Goal: Find specific page/section: Find specific page/section

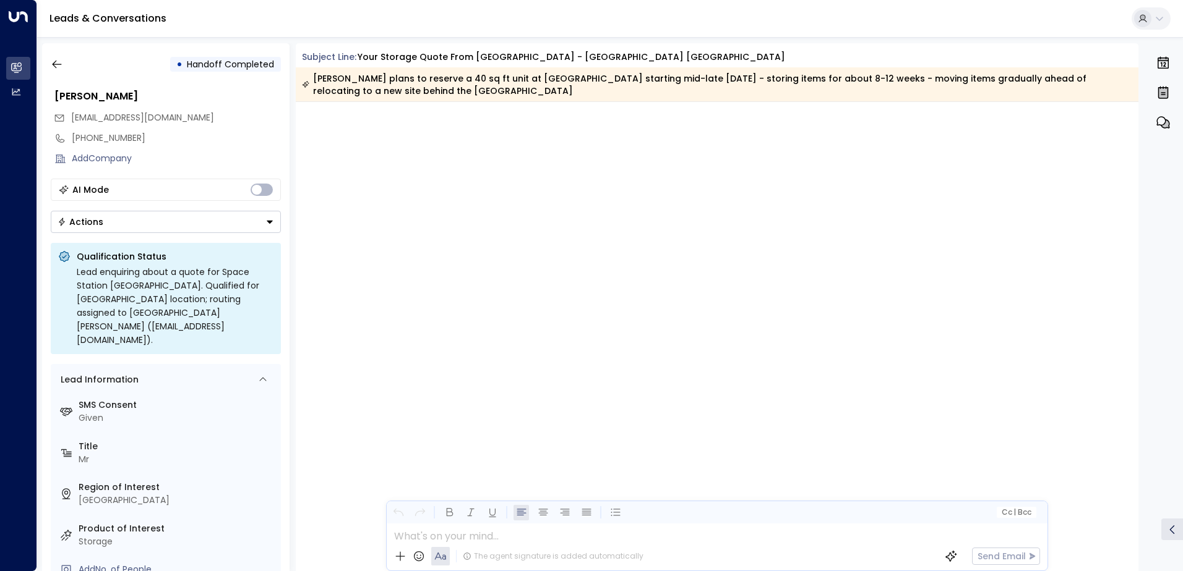
scroll to position [2923, 0]
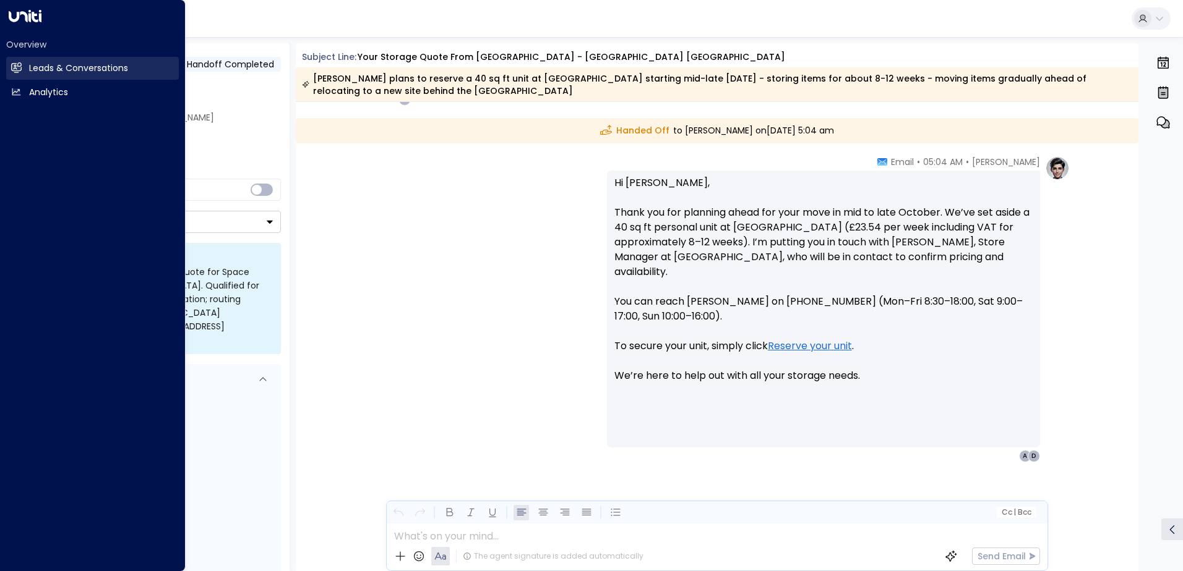
click at [14, 66] on icon at bounding box center [17, 67] width 10 height 7
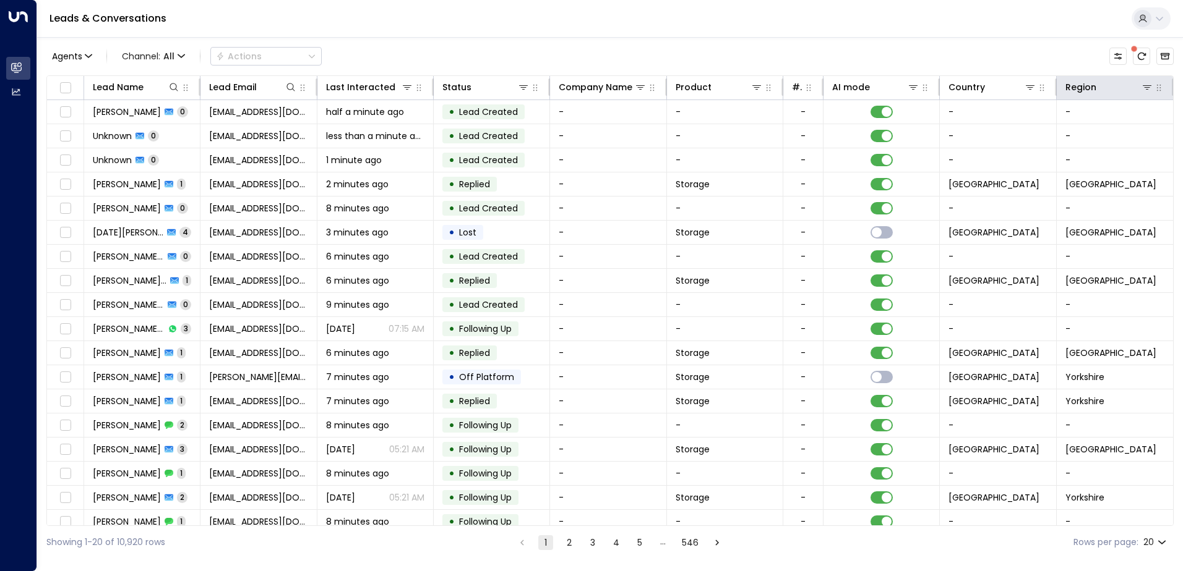
click at [1142, 96] on th "Region" at bounding box center [1114, 88] width 116 height 24
click at [1144, 92] on icon at bounding box center [1147, 87] width 10 height 10
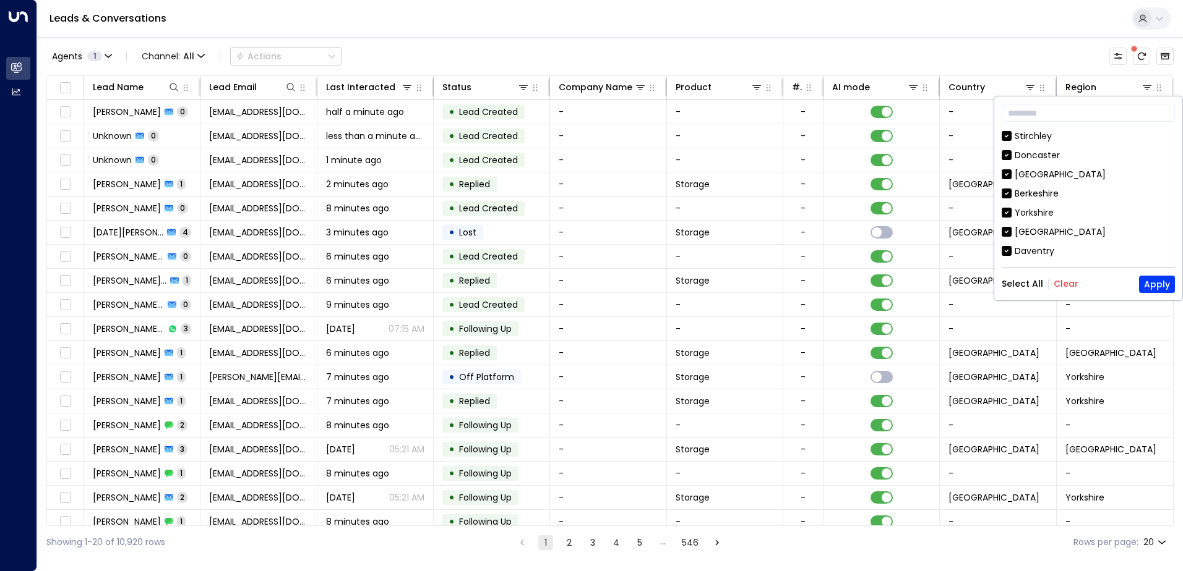
click at [1059, 286] on button "Clear" at bounding box center [1065, 284] width 25 height 10
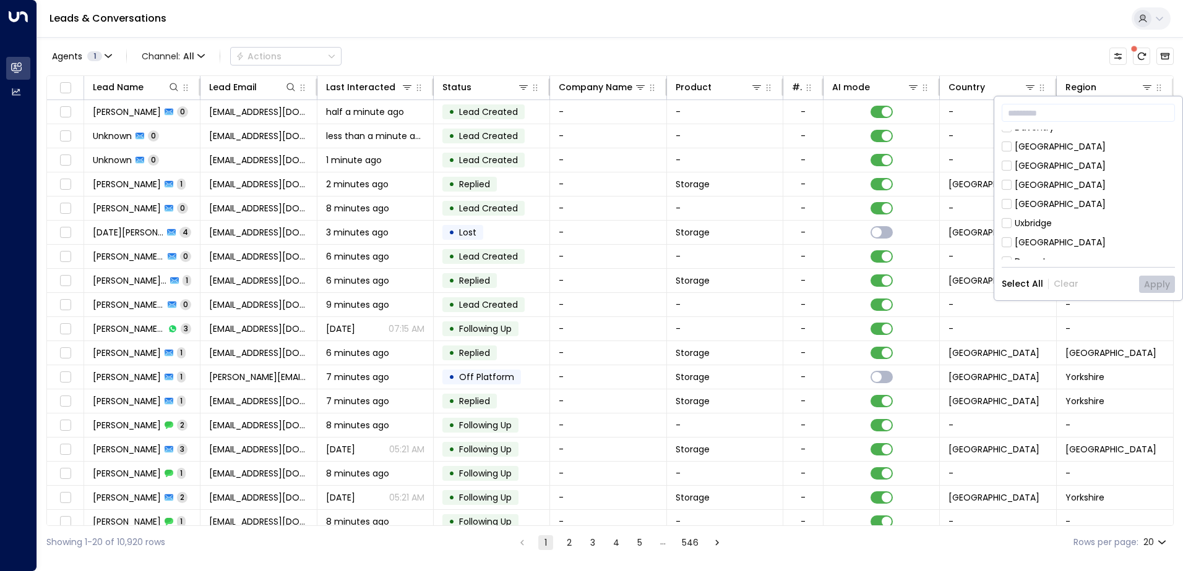
click at [1038, 242] on div "Shropshire" at bounding box center [1059, 242] width 91 height 13
click at [1162, 285] on button "Apply" at bounding box center [1157, 284] width 36 height 17
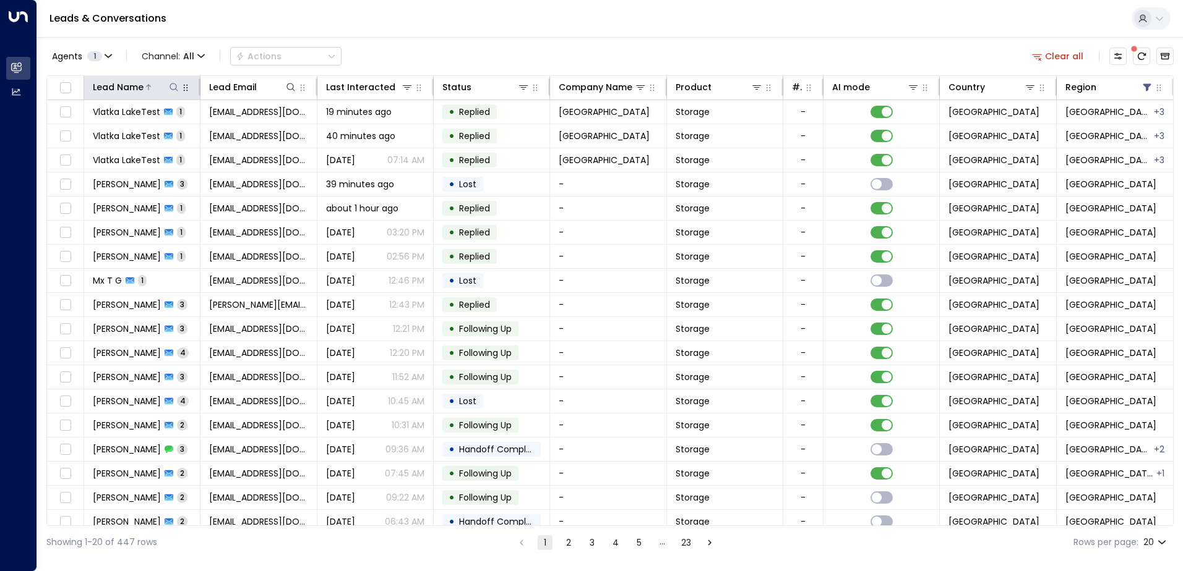
click at [176, 88] on icon at bounding box center [174, 87] width 10 height 10
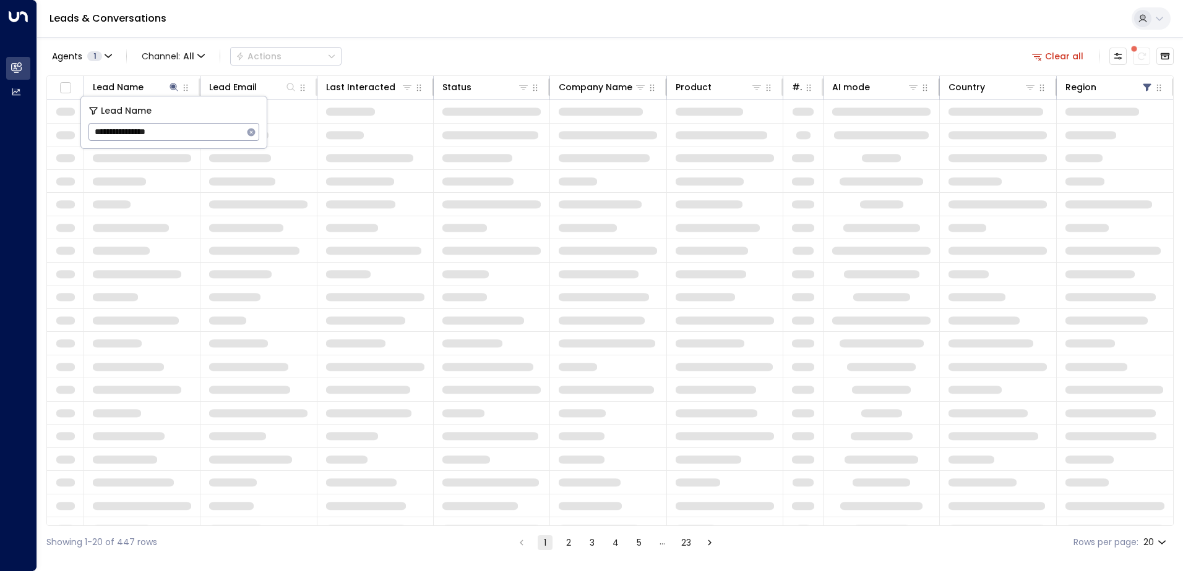
type input "**********"
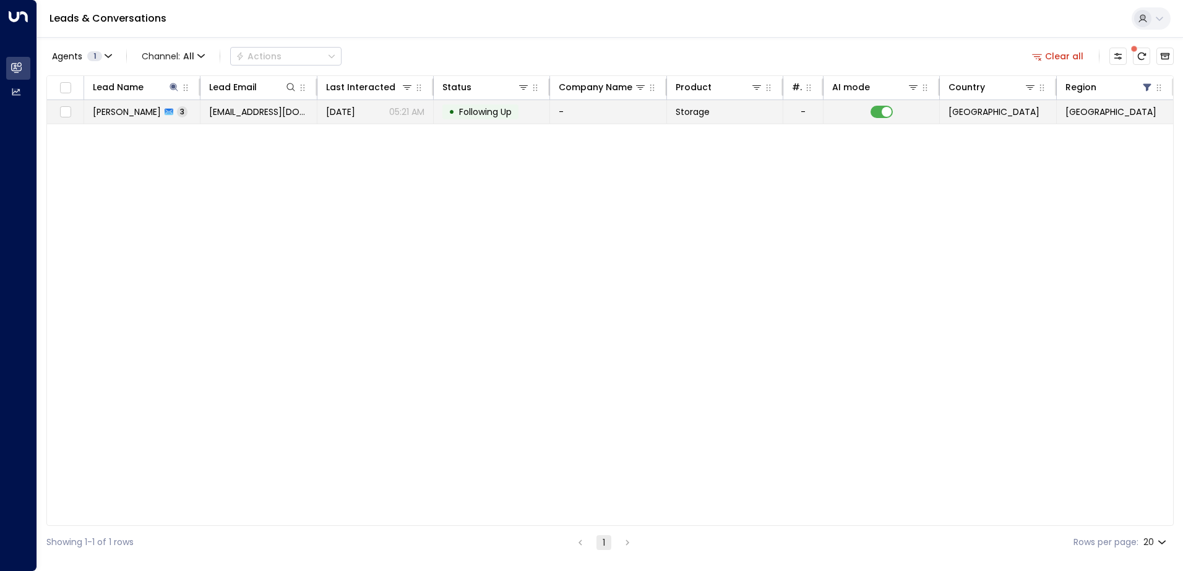
click at [356, 118] on td "Sep 03, 2025 05:21 AM" at bounding box center [375, 112] width 116 height 24
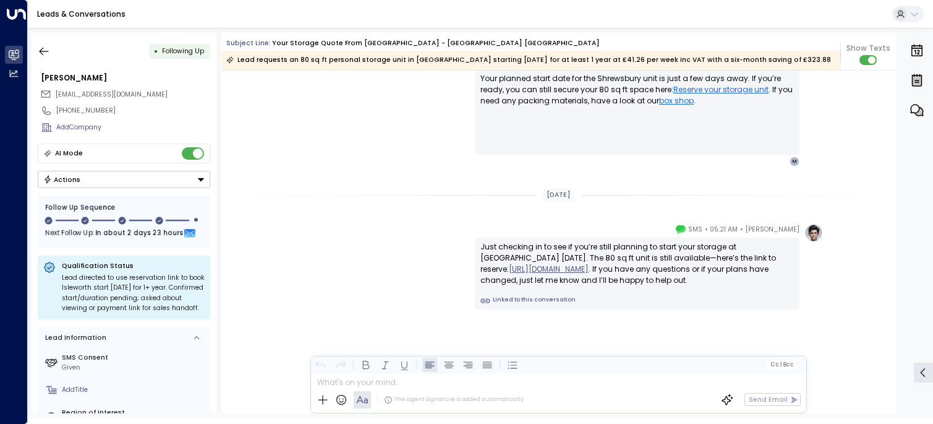
scroll to position [1791, 0]
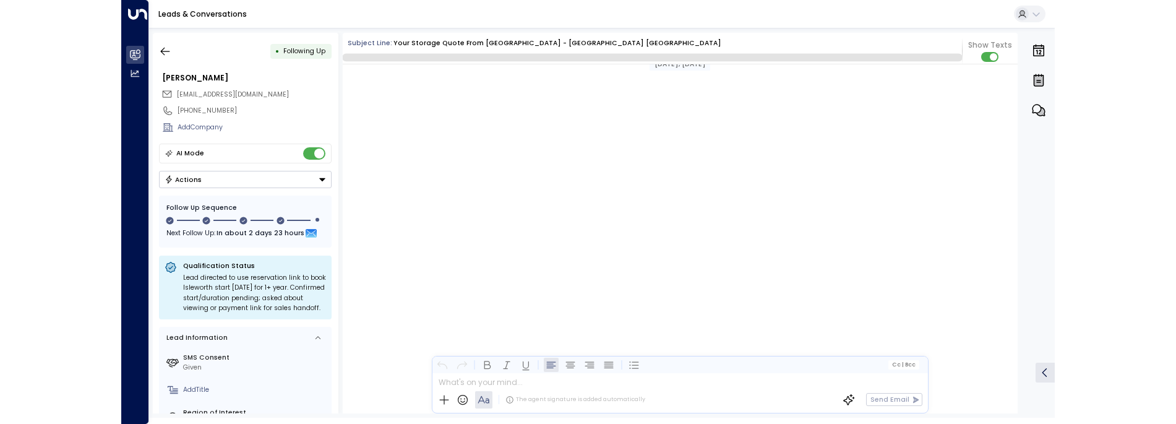
scroll to position [1322, 0]
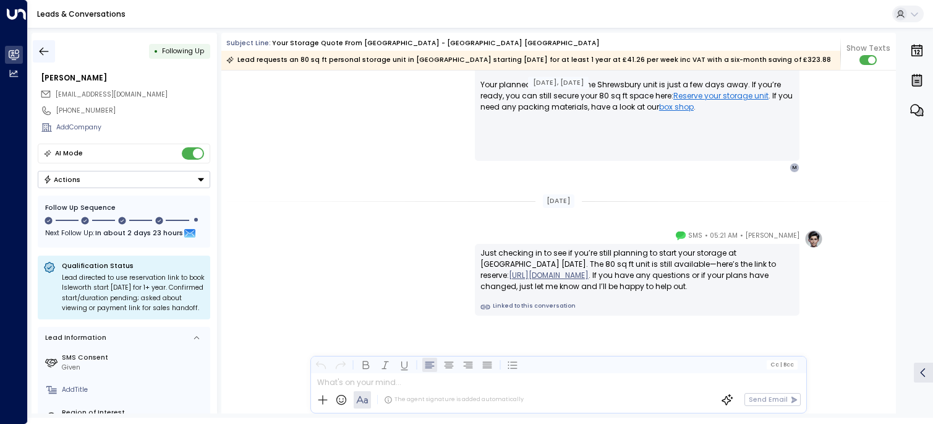
click at [42, 54] on icon "button" at bounding box center [44, 51] width 12 height 12
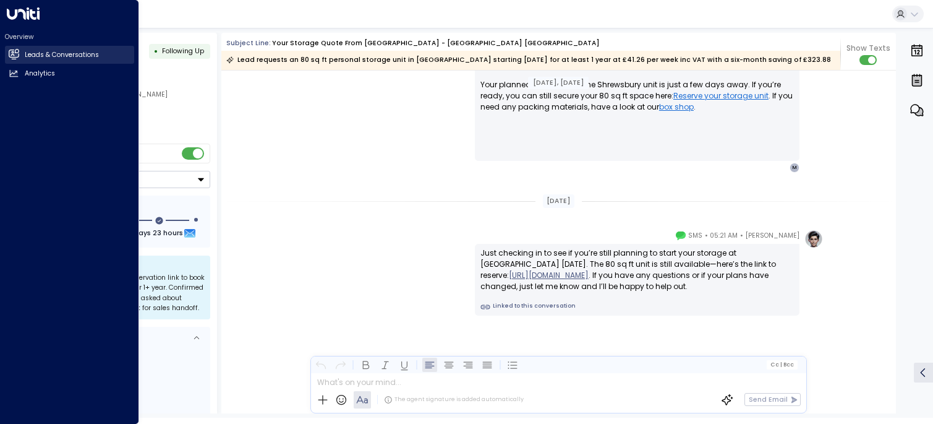
click at [17, 54] on icon at bounding box center [14, 53] width 10 height 7
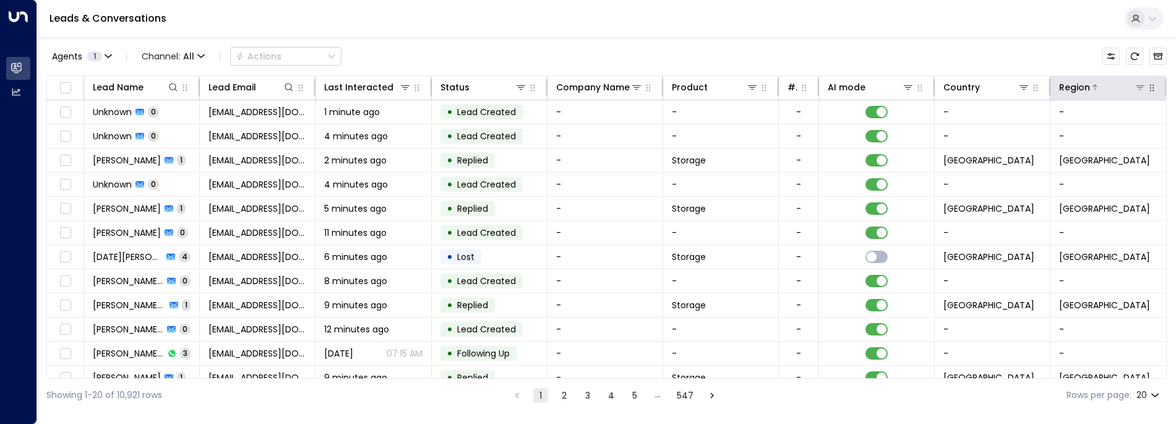
click at [933, 88] on icon at bounding box center [1140, 87] width 10 height 10
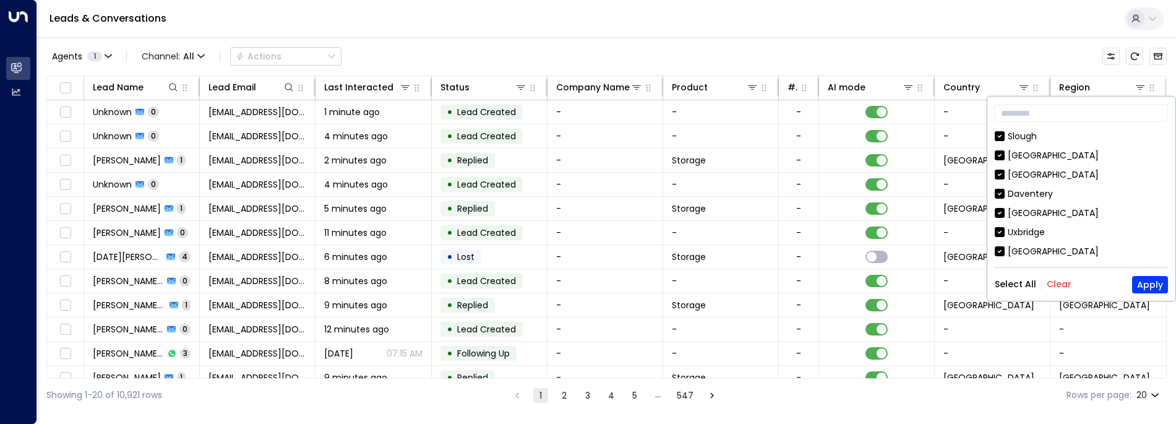
click at [933, 286] on button "Clear" at bounding box center [1058, 284] width 25 height 10
click at [933, 213] on div "Shropshire" at bounding box center [1053, 213] width 91 height 13
click at [933, 284] on button "Apply" at bounding box center [1150, 284] width 36 height 17
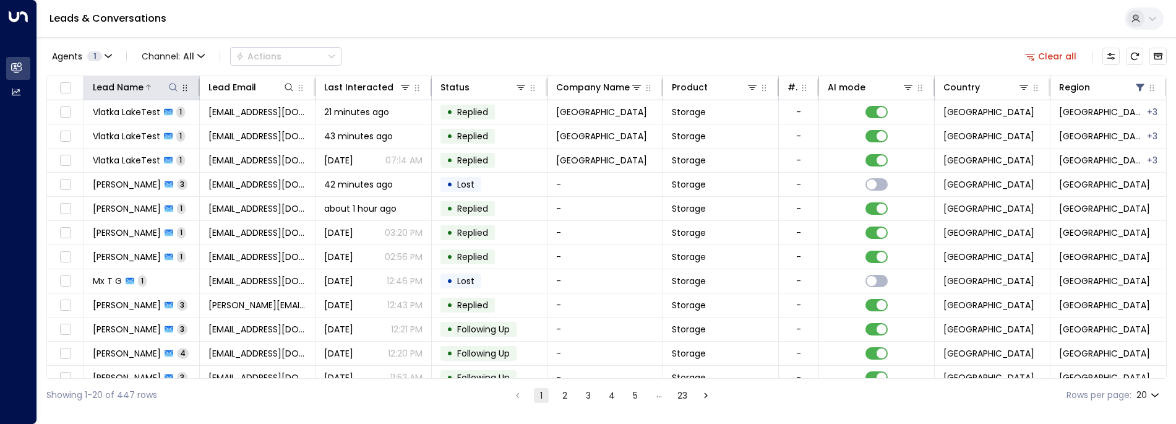
click at [168, 85] on icon at bounding box center [173, 87] width 10 height 10
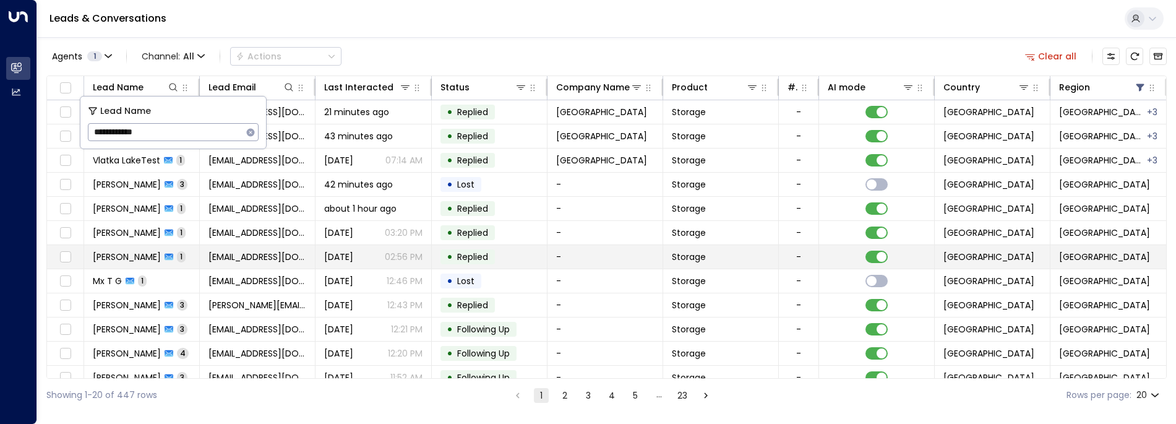
type input "**********"
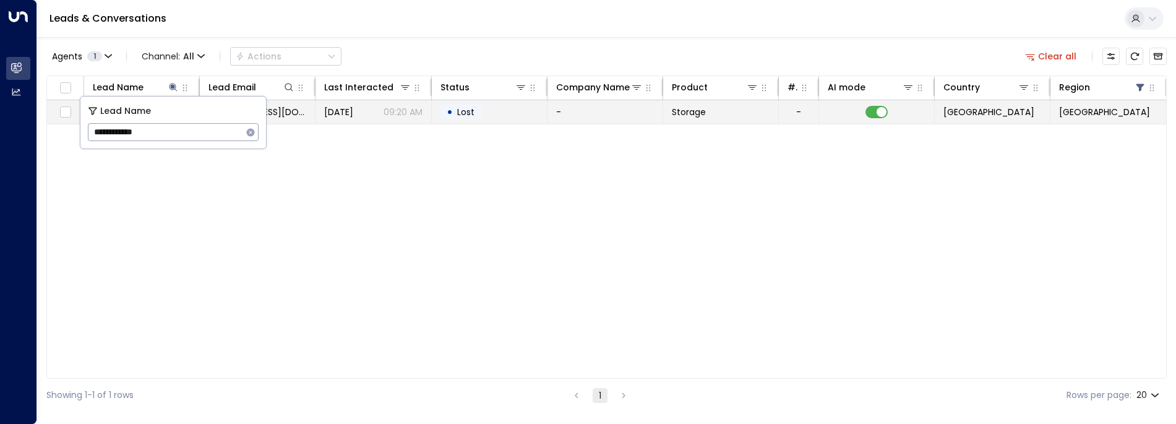
click at [432, 114] on td "• Lost" at bounding box center [490, 112] width 116 height 24
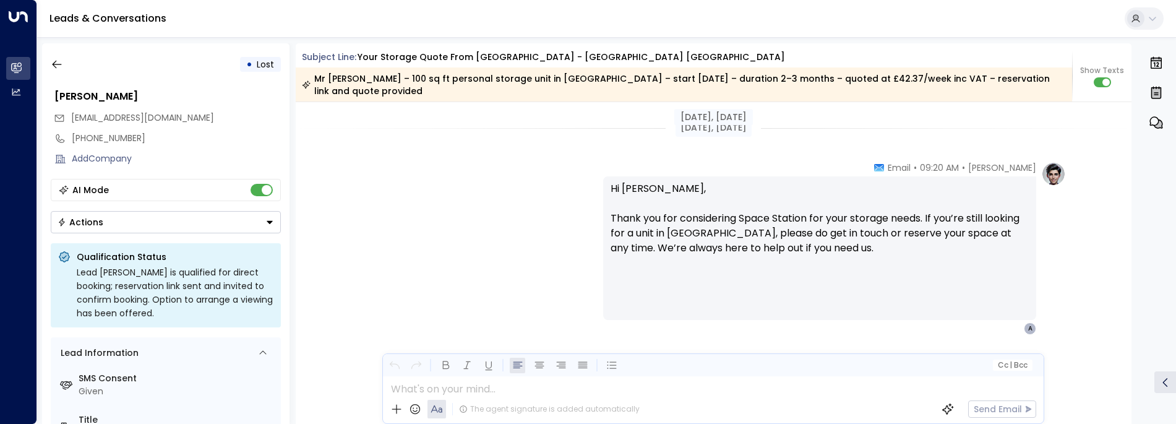
scroll to position [1967, 0]
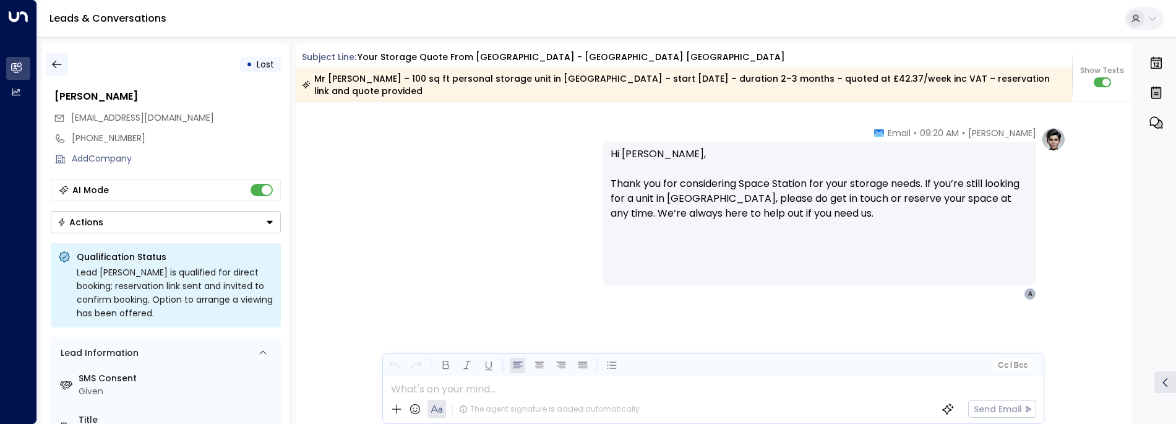
click at [59, 69] on icon "button" at bounding box center [57, 64] width 12 height 12
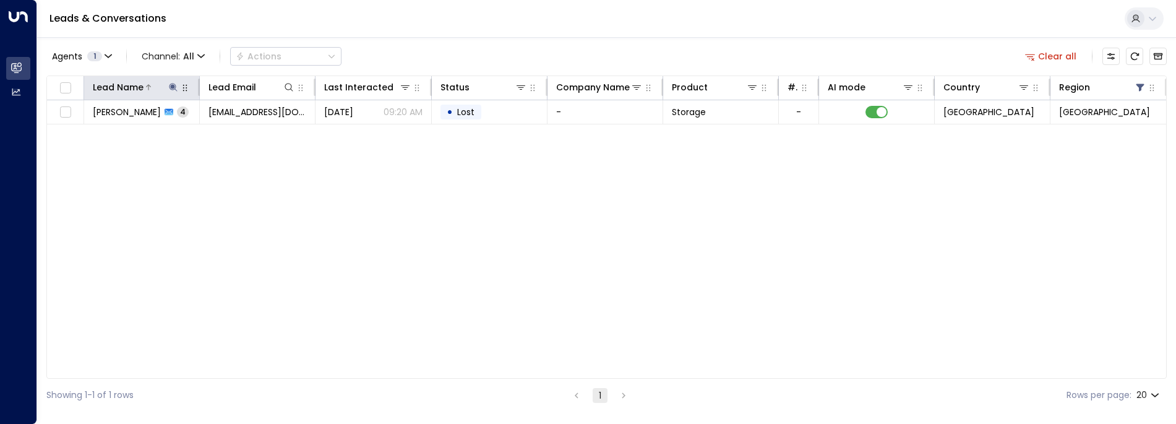
click at [172, 86] on icon at bounding box center [173, 87] width 8 height 8
drag, startPoint x: 165, startPoint y: 131, endPoint x: 66, endPoint y: 131, distance: 99.0
click at [66, 131] on body "**********" at bounding box center [588, 205] width 1176 height 411
click at [186, 138] on input "**********" at bounding box center [165, 132] width 155 height 23
drag, startPoint x: 166, startPoint y: 129, endPoint x: 86, endPoint y: 130, distance: 79.8
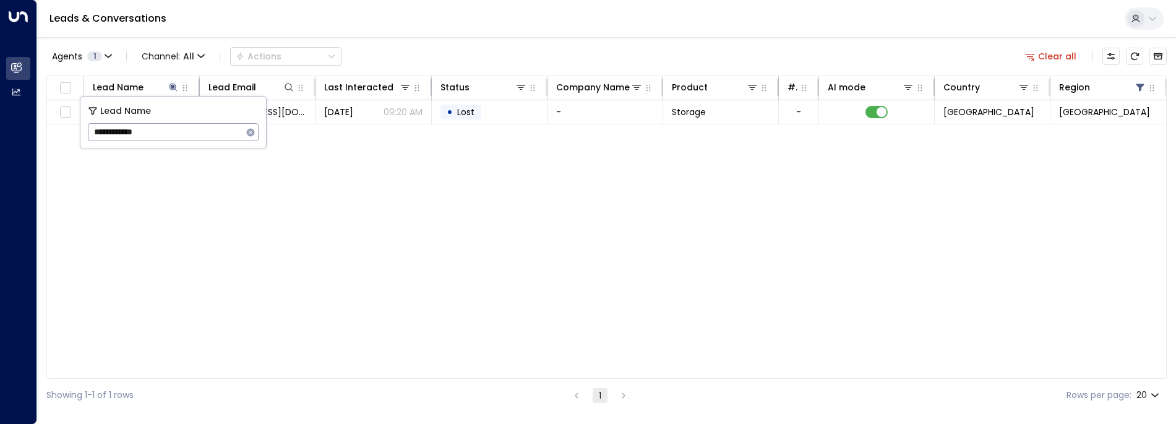
click at [86, 130] on div "**********" at bounding box center [173, 122] width 186 height 52
type input "**********"
click at [514, 126] on div "Lead Name Lead Email Last Interacted Status Company Name Product # of people AI…" at bounding box center [606, 226] width 1120 height 303
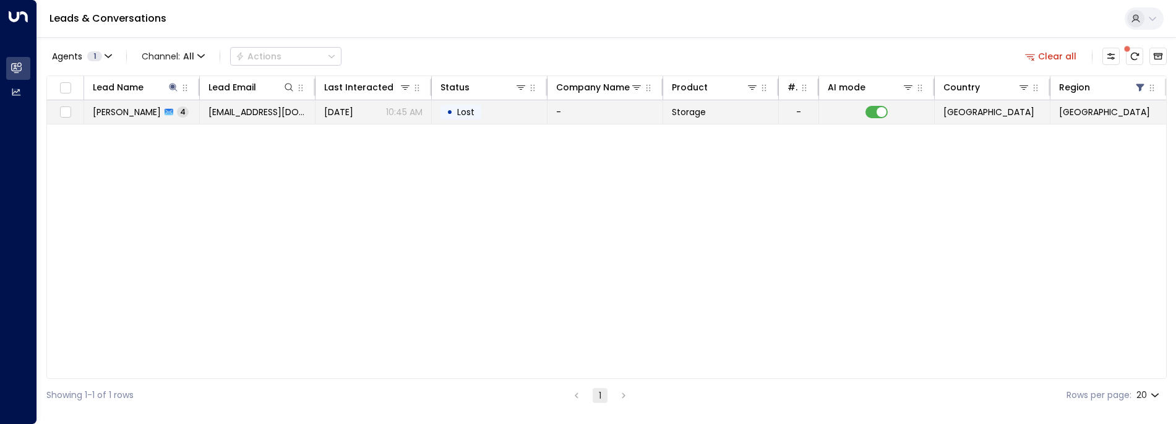
click at [509, 116] on td "• Lost" at bounding box center [490, 112] width 116 height 24
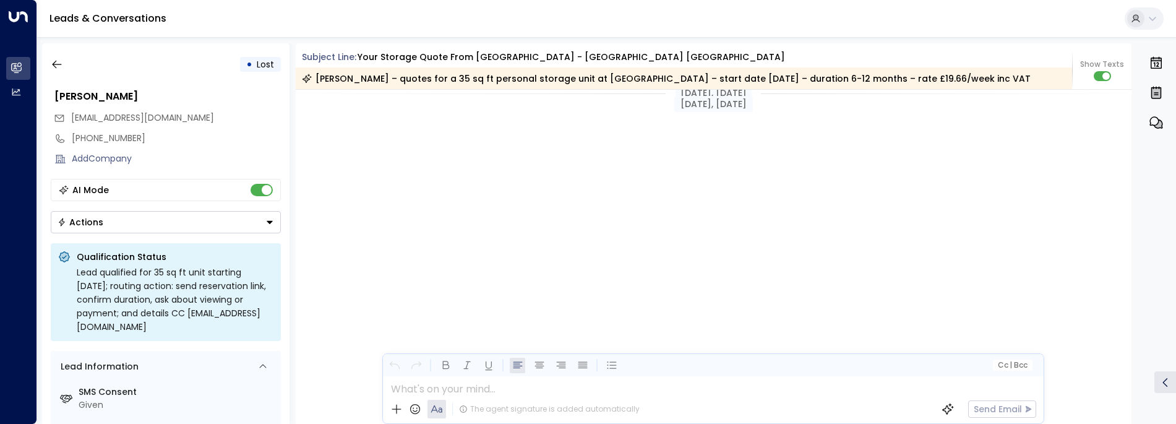
scroll to position [2230, 0]
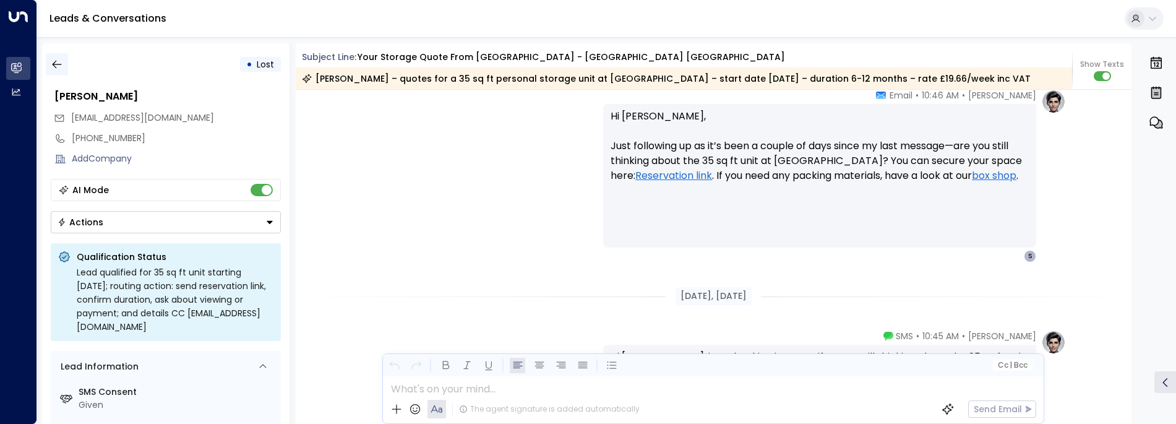
click at [59, 63] on icon "button" at bounding box center [57, 64] width 12 height 12
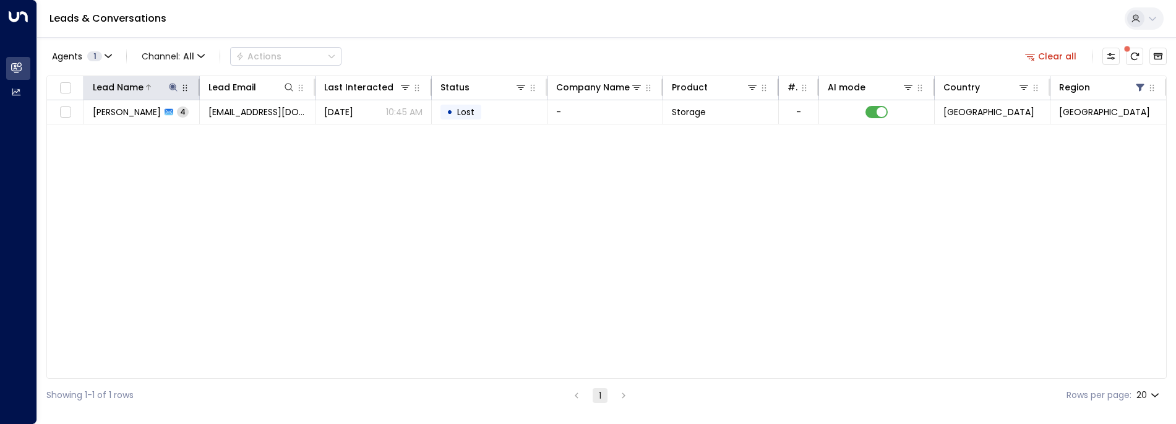
click at [169, 87] on icon at bounding box center [173, 87] width 10 height 10
click at [255, 140] on div "**********" at bounding box center [173, 132] width 171 height 18
click at [252, 135] on icon "button" at bounding box center [251, 132] width 8 height 8
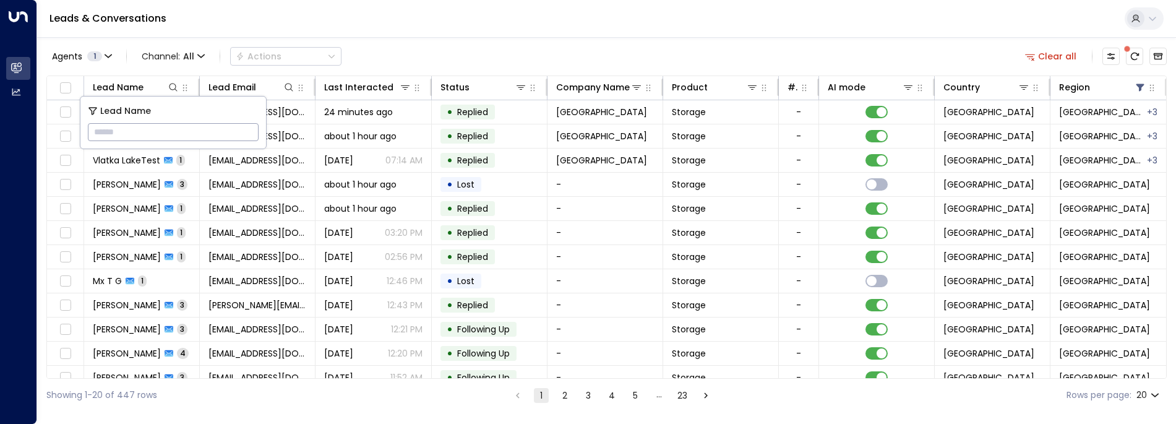
click at [800, 33] on div "Leads & Conversations" at bounding box center [606, 19] width 1139 height 38
click at [180, 95] on th "Lead Name" at bounding box center [142, 88] width 116 height 24
click at [173, 89] on icon at bounding box center [173, 87] width 10 height 10
click at [168, 131] on input "text" at bounding box center [173, 132] width 171 height 23
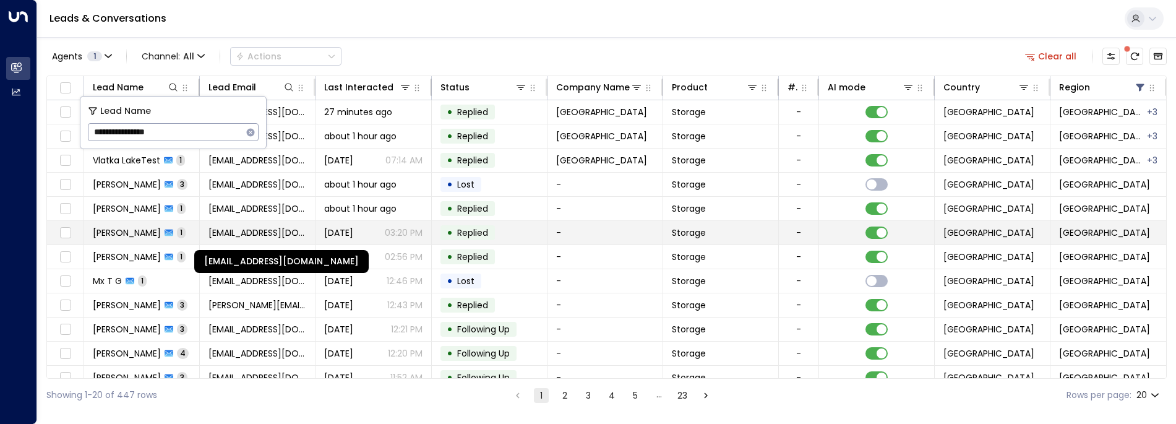
type input "**********"
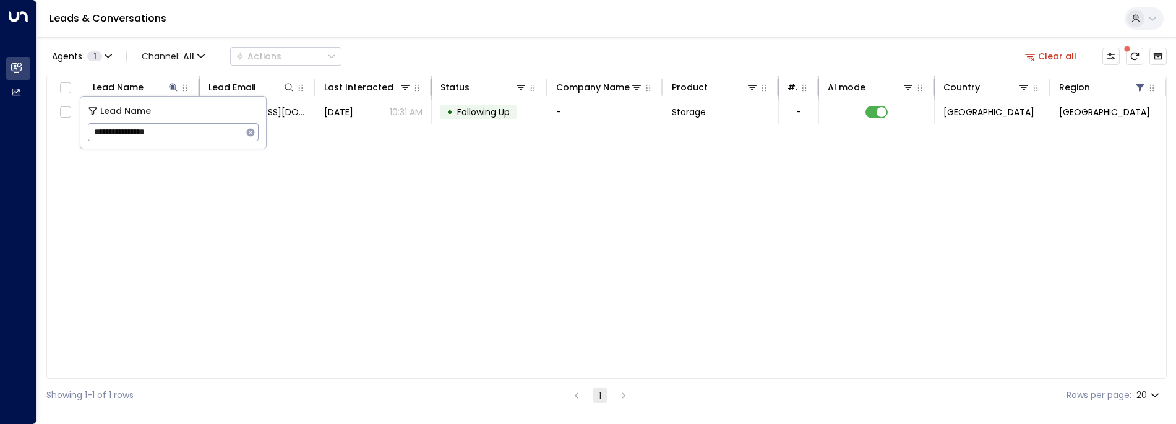
click at [382, 198] on div "Lead Name Lead Email Last Interacted Status Company Name Product # of people AI…" at bounding box center [606, 226] width 1120 height 303
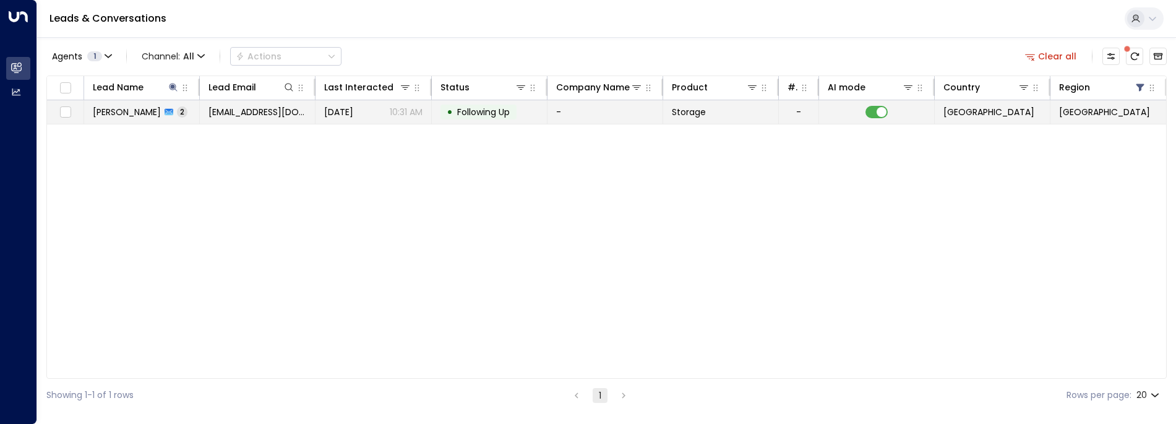
click at [269, 108] on span "stephm18@live.com" at bounding box center [257, 112] width 98 height 12
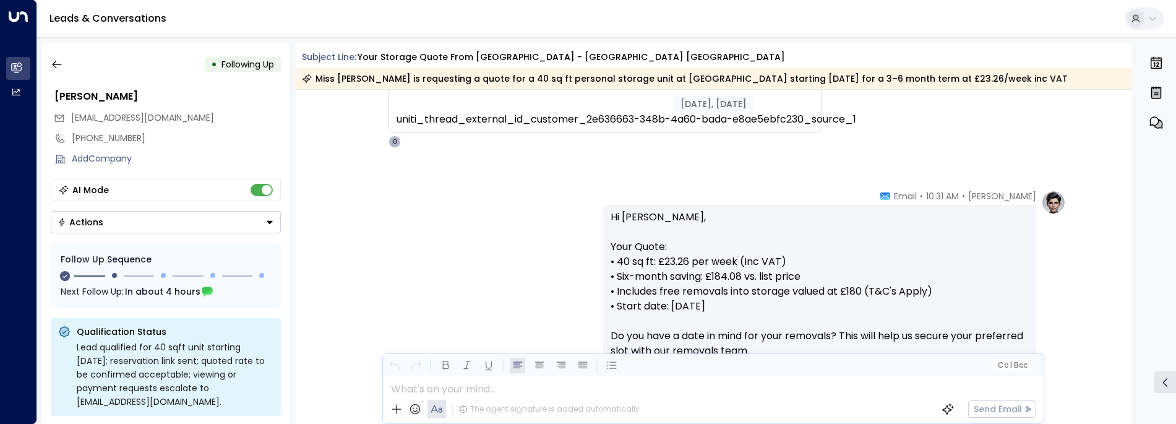
scroll to position [288, 0]
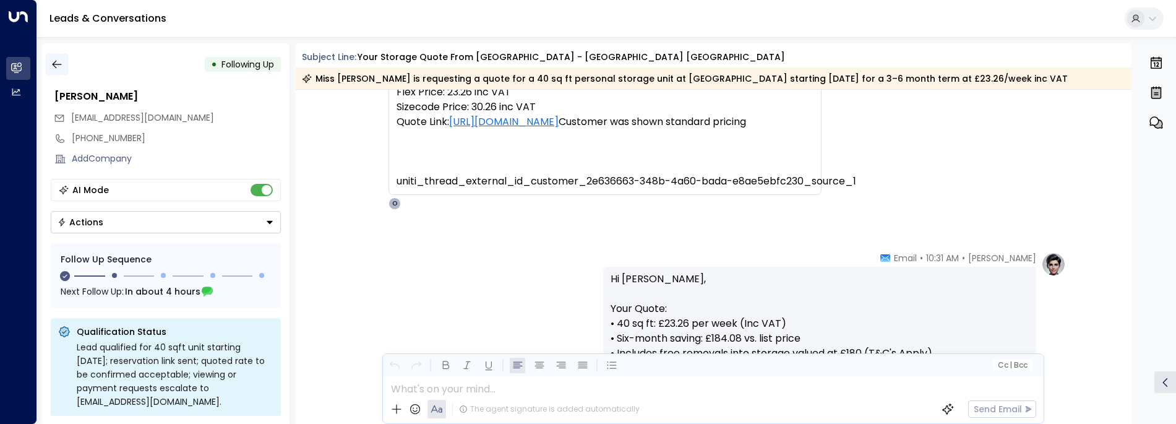
click at [54, 61] on icon "button" at bounding box center [57, 64] width 12 height 12
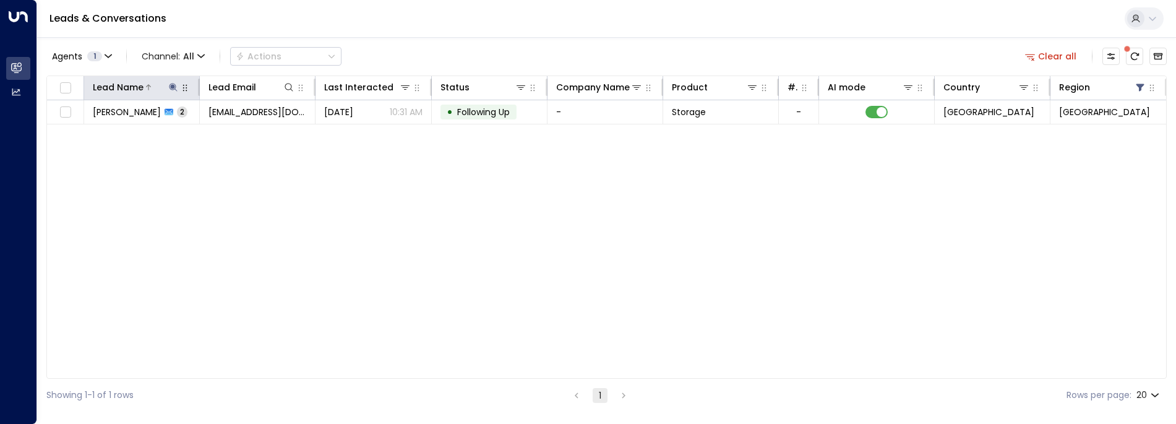
click at [169, 87] on icon at bounding box center [173, 87] width 10 height 10
click at [251, 136] on icon "button" at bounding box center [251, 132] width 10 height 10
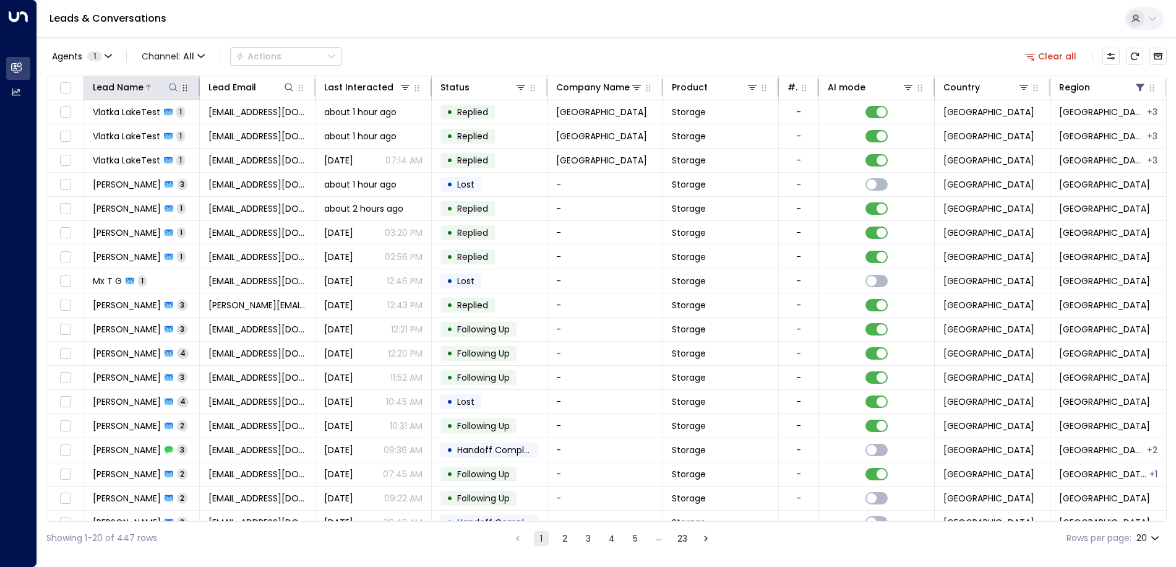
click at [170, 89] on icon at bounding box center [173, 87] width 8 height 8
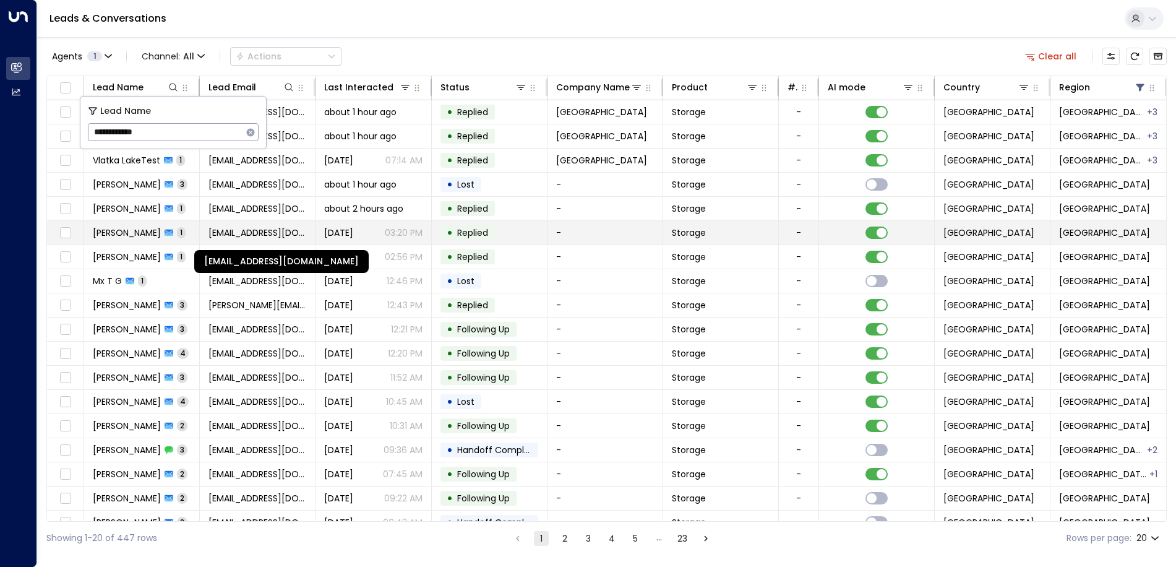
type input "**********"
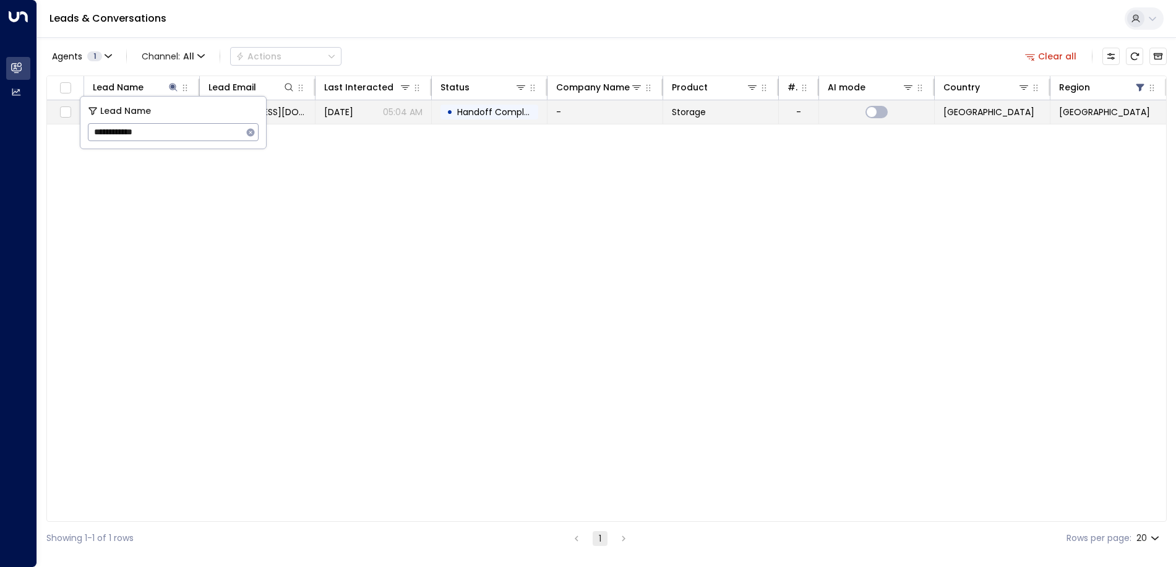
click at [480, 124] on tr "Andy Edwards 8 andysnexus7@gmail.com Yesterday 05:04 AM • Handoff Completed - S…" at bounding box center [606, 112] width 1119 height 24
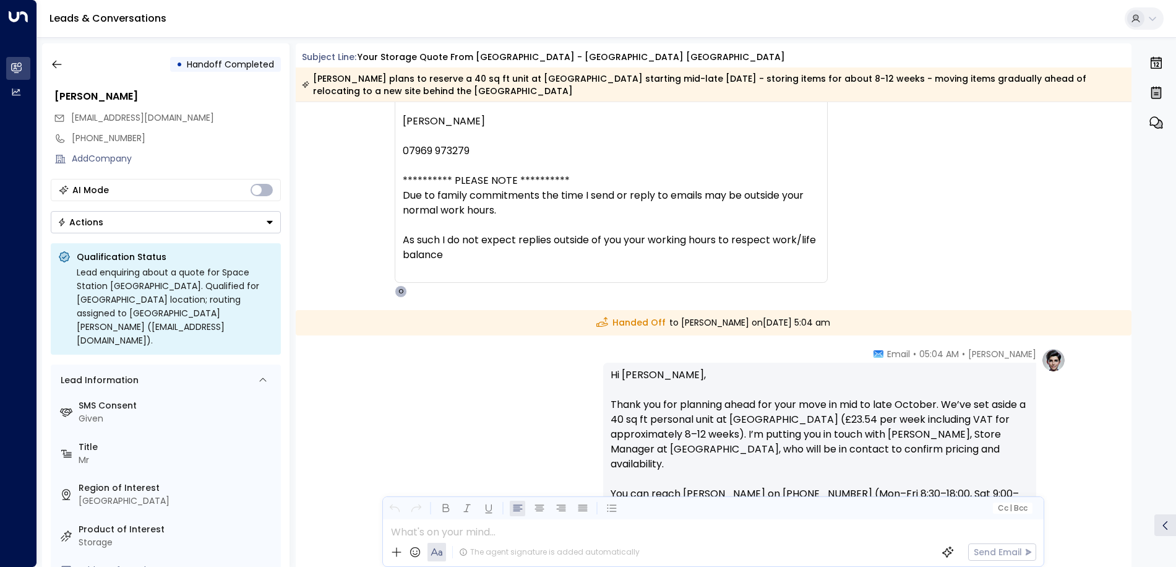
scroll to position [2971, 0]
